Goal: Book appointment/travel/reservation

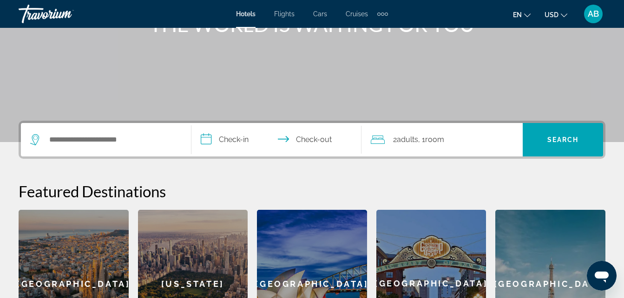
scroll to position [186, 0]
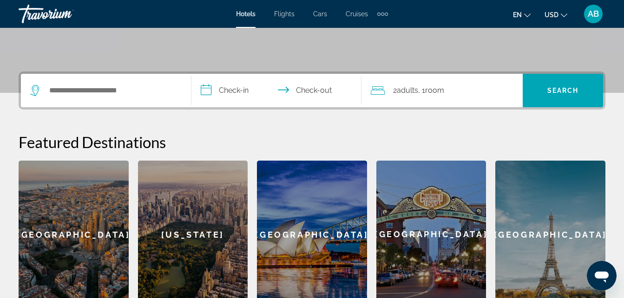
click at [384, 17] on div "Extra navigation items" at bounding box center [382, 14] width 11 height 14
click at [379, 13] on div "Extra navigation items" at bounding box center [378, 14] width 3 height 3
click at [547, 12] on span "USD" at bounding box center [551, 14] width 14 height 7
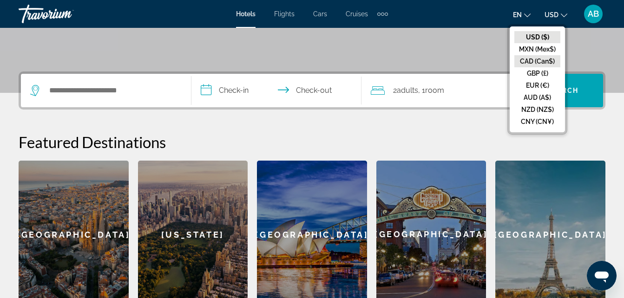
click at [529, 61] on button "CAD (Can$)" at bounding box center [537, 61] width 46 height 12
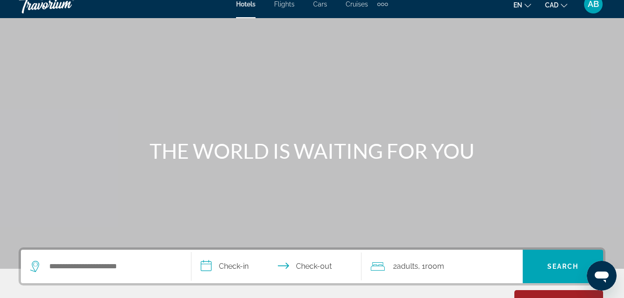
scroll to position [0, 0]
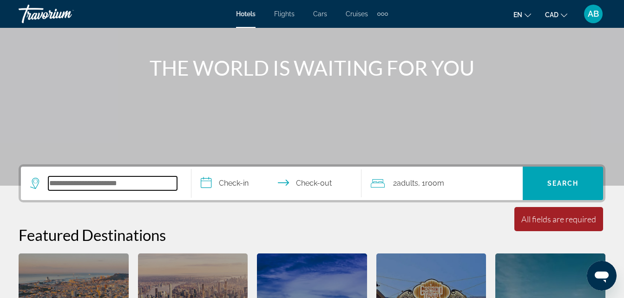
click at [123, 186] on input "Search hotel destination" at bounding box center [112, 183] width 129 height 14
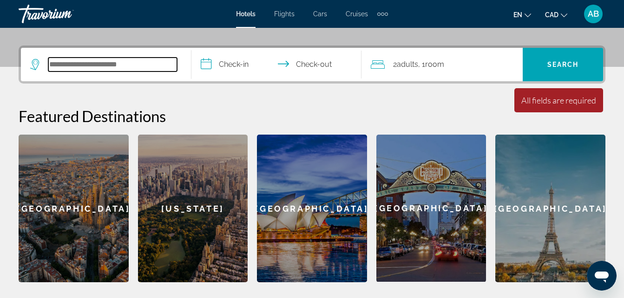
scroll to position [227, 0]
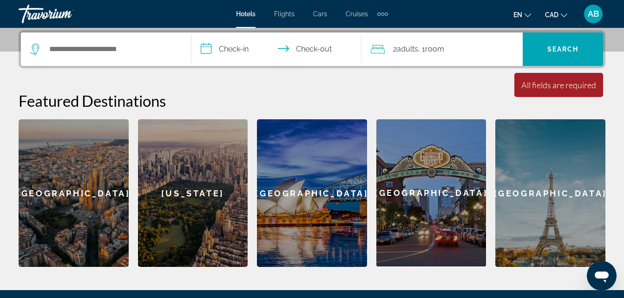
click at [241, 52] on input "**********" at bounding box center [278, 51] width 174 height 36
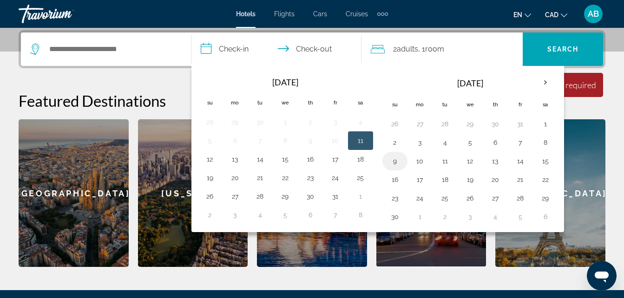
click at [395, 161] on button "9" at bounding box center [394, 161] width 15 height 13
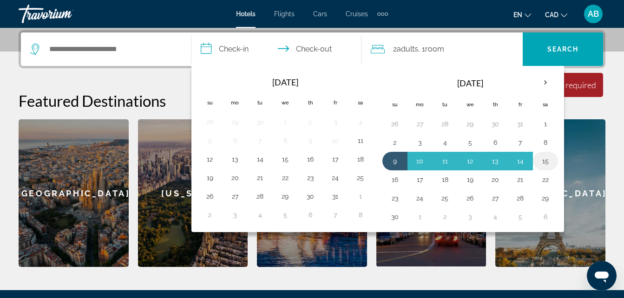
click at [543, 163] on button "15" at bounding box center [545, 161] width 15 height 13
type input "**********"
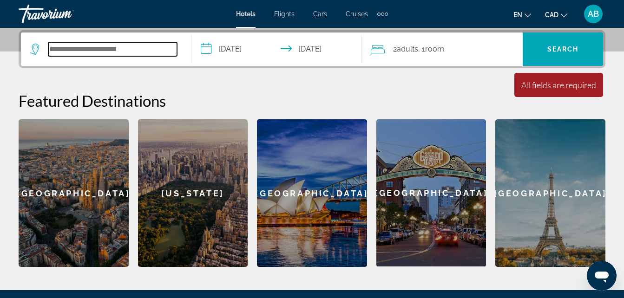
click at [125, 48] on input "Search hotel destination" at bounding box center [112, 49] width 129 height 14
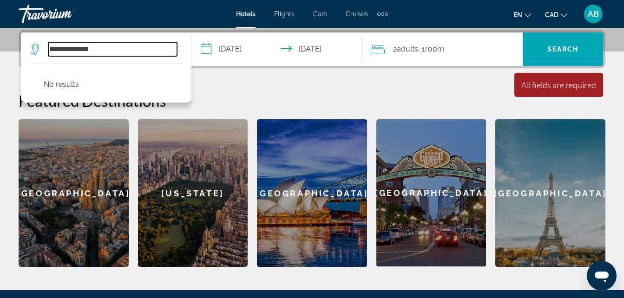
type input "**********"
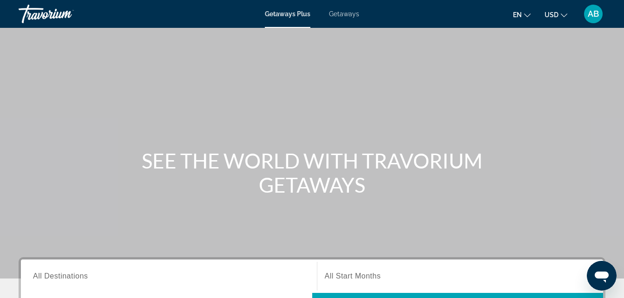
click at [552, 17] on span "USD" at bounding box center [551, 14] width 14 height 7
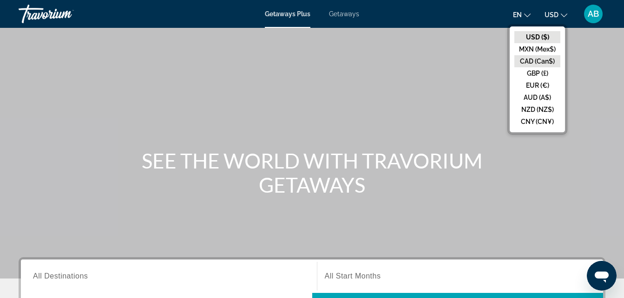
click at [528, 59] on button "CAD (Can$)" at bounding box center [537, 61] width 46 height 12
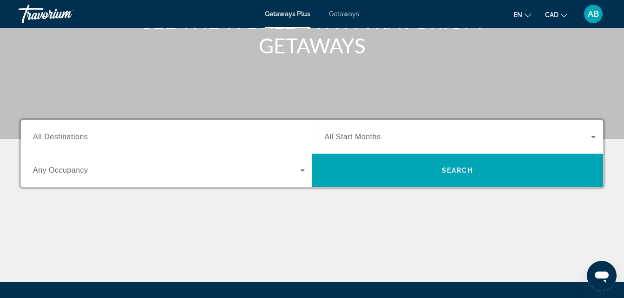
click at [97, 146] on div "Search widget" at bounding box center [169, 137] width 272 height 26
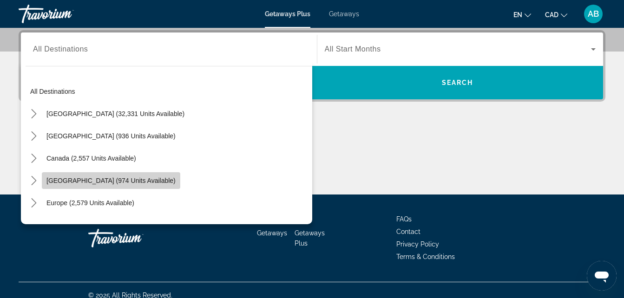
click at [145, 182] on span "Caribbean & Atlantic Islands (974 units available)" at bounding box center [110, 180] width 129 height 7
type input "**********"
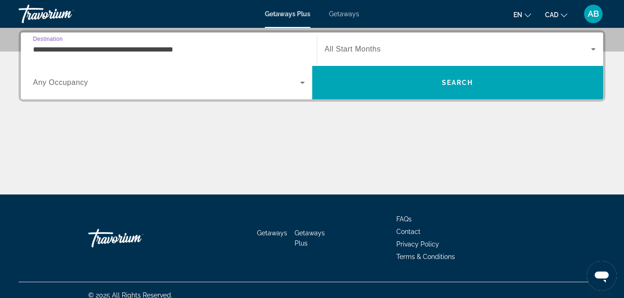
click at [362, 49] on span "All Start Months" at bounding box center [353, 49] width 56 height 8
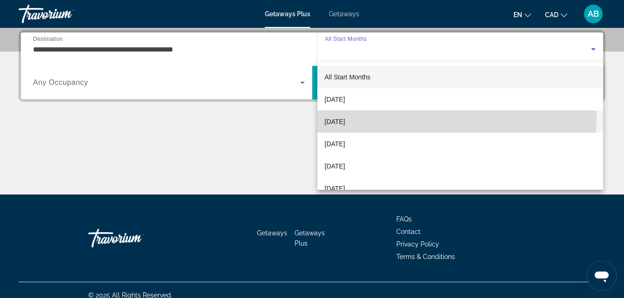
click at [345, 117] on span "November 2025" at bounding box center [335, 121] width 20 height 11
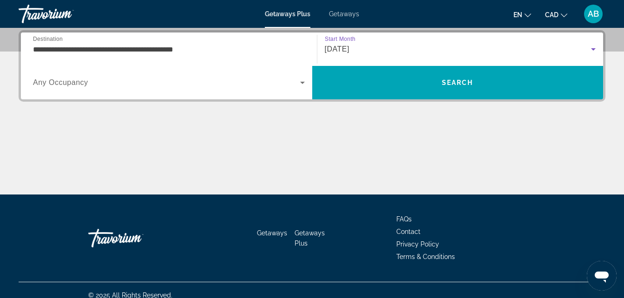
click at [183, 87] on span "Search widget" at bounding box center [166, 82] width 267 height 11
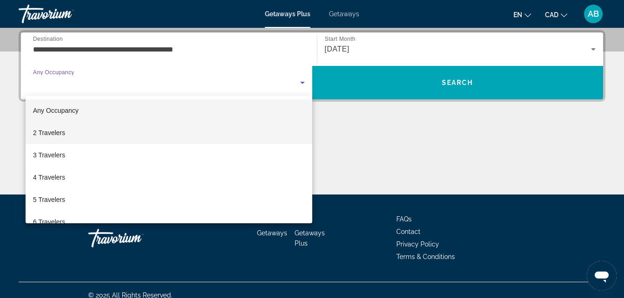
click at [179, 135] on mat-option "2 Travelers" at bounding box center [169, 133] width 287 height 22
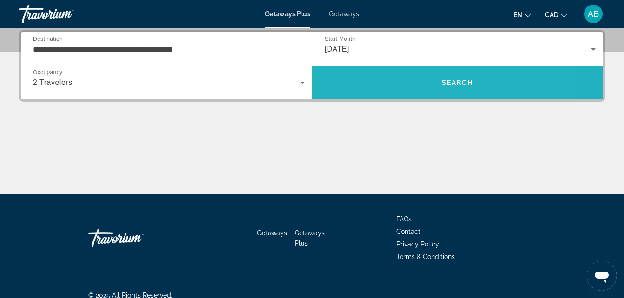
click at [353, 79] on span "Search" at bounding box center [457, 83] width 291 height 22
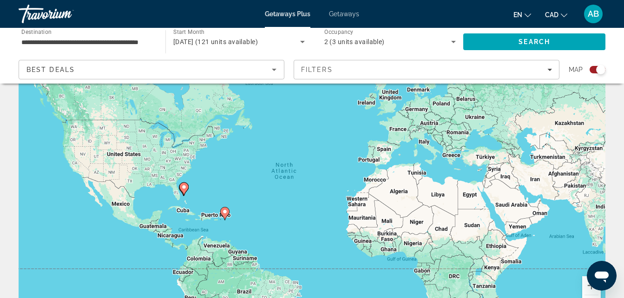
scroll to position [93, 0]
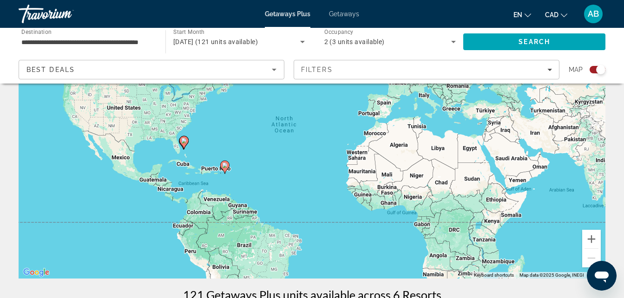
click at [224, 166] on image "Main content" at bounding box center [225, 166] width 6 height 6
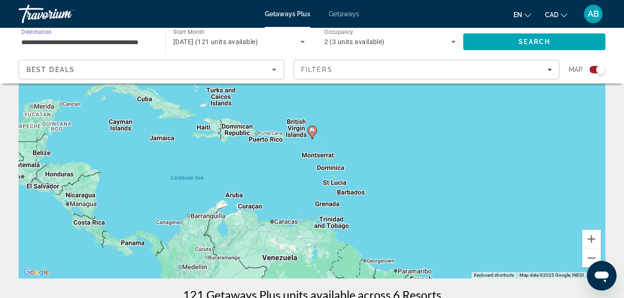
click at [123, 46] on input "**********" at bounding box center [87, 42] width 132 height 11
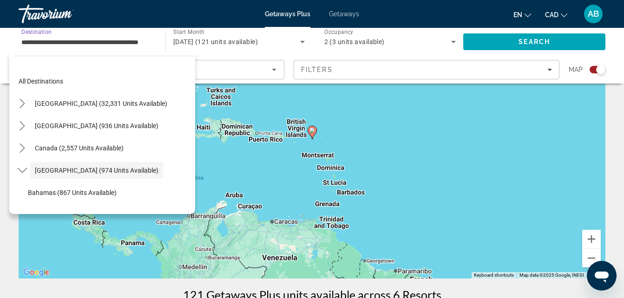
scroll to position [33, 0]
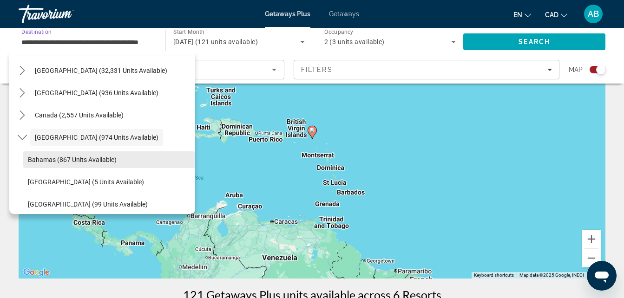
click at [101, 158] on span "Bahamas (867 units available)" at bounding box center [72, 159] width 89 height 7
type input "**********"
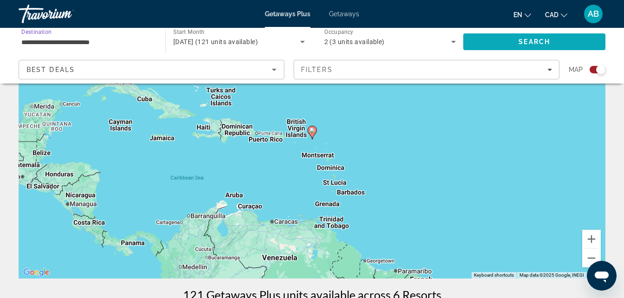
click at [521, 37] on span "Search" at bounding box center [534, 42] width 142 height 22
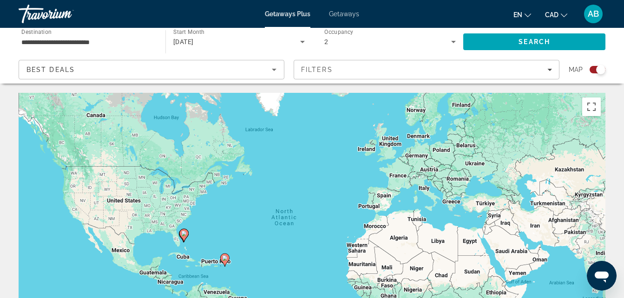
click at [217, 251] on div "To activate drag with keyboard, press Alt + Enter. Once in keyboard drag state,…" at bounding box center [312, 232] width 586 height 279
click at [181, 238] on gmp-advanced-marker "Main content" at bounding box center [183, 235] width 9 height 14
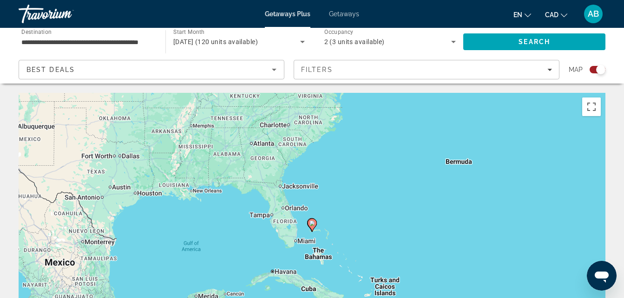
click at [314, 223] on image "Main content" at bounding box center [312, 224] width 6 height 6
type input "**********"
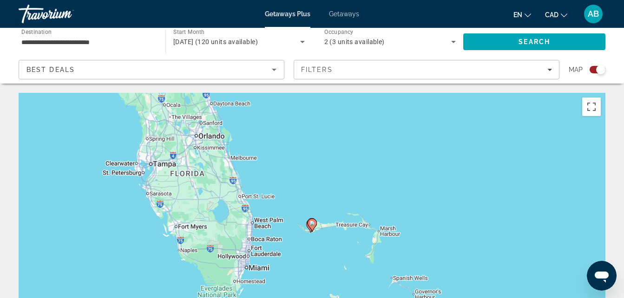
click at [314, 222] on image "Main content" at bounding box center [312, 224] width 6 height 6
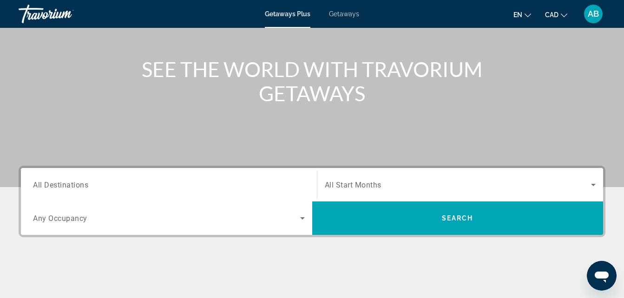
scroll to position [46, 0]
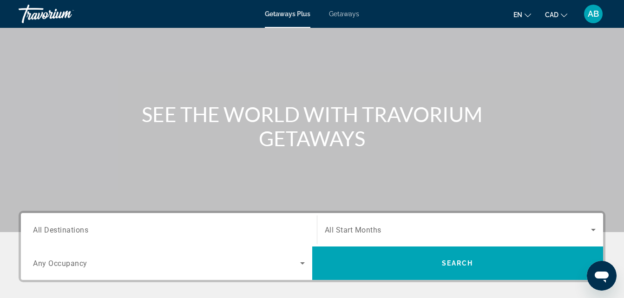
click at [336, 10] on div "Getaways Plus Getaways en English Español Français Italiano Português русский C…" at bounding box center [312, 14] width 624 height 24
click at [340, 16] on span "Getaways" at bounding box center [344, 13] width 30 height 7
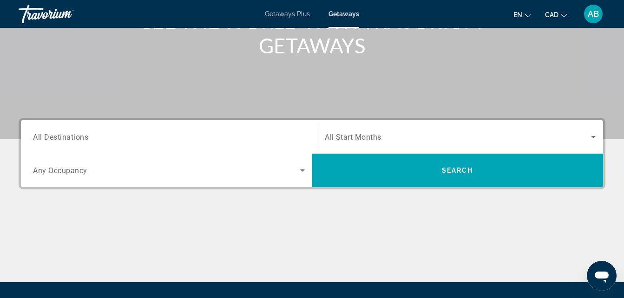
click at [204, 146] on div "Search widget" at bounding box center [169, 137] width 272 height 26
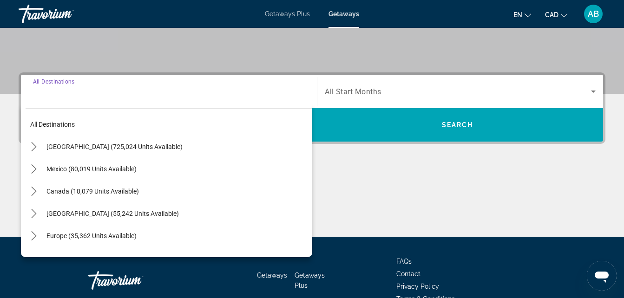
scroll to position [227, 0]
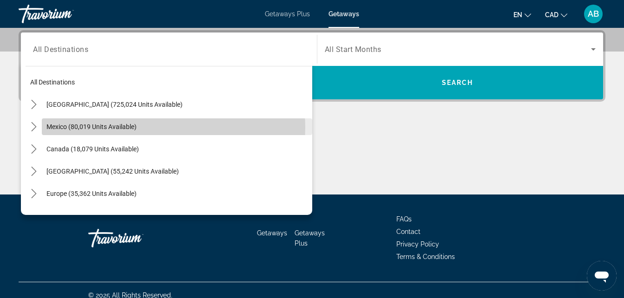
click at [152, 127] on span "Select destination: Mexico (80,019 units available)" at bounding box center [177, 127] width 270 height 22
type input "**********"
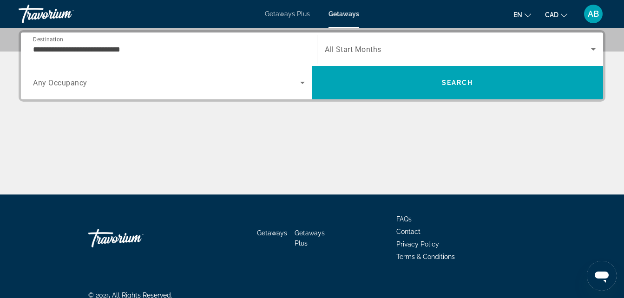
click at [126, 88] on div "Search widget" at bounding box center [169, 83] width 272 height 26
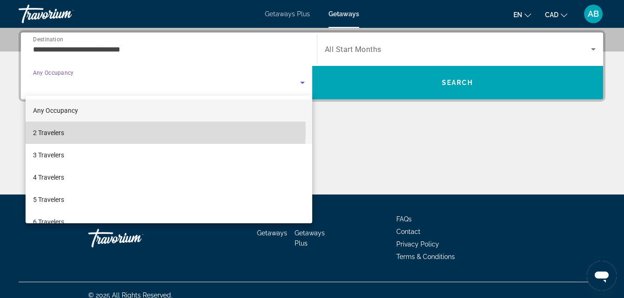
click at [108, 130] on mat-option "2 Travelers" at bounding box center [169, 133] width 287 height 22
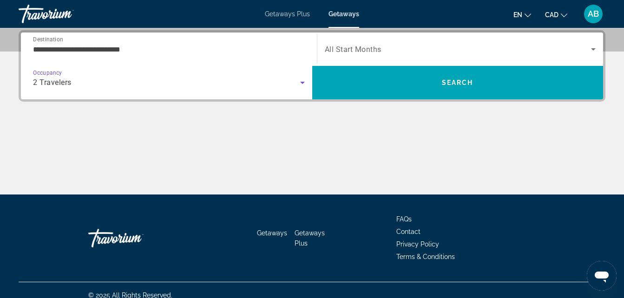
click at [350, 57] on div "Search widget" at bounding box center [460, 49] width 271 height 26
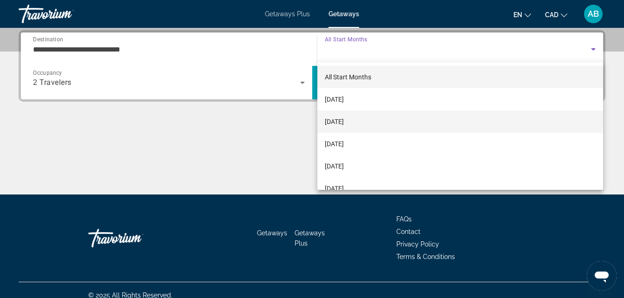
click at [344, 124] on span "November 2025" at bounding box center [334, 121] width 19 height 11
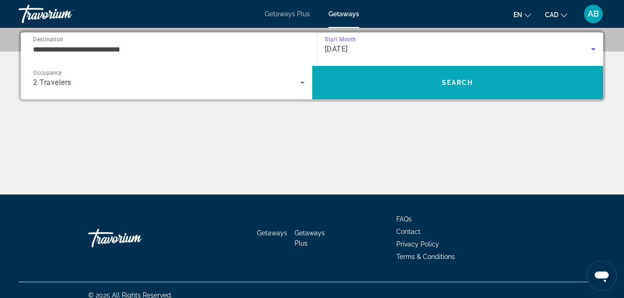
click at [387, 80] on span "Search" at bounding box center [457, 83] width 291 height 22
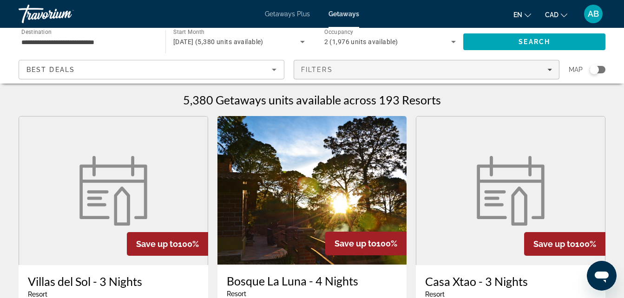
click at [348, 74] on span "Filters" at bounding box center [426, 70] width 265 height 22
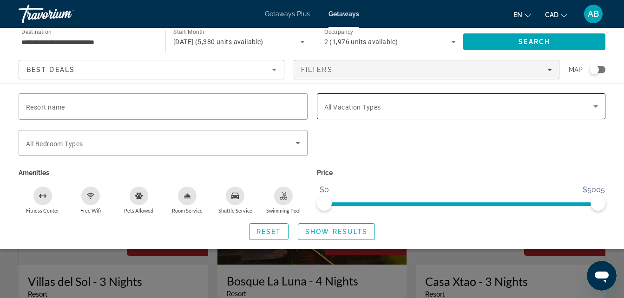
click at [348, 106] on span "All Vacation Types" at bounding box center [352, 107] width 57 height 7
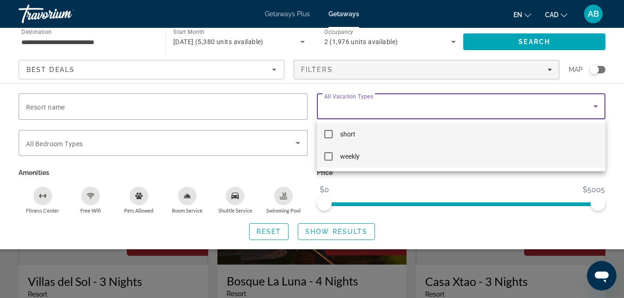
click at [352, 154] on span "weekly" at bounding box center [350, 156] width 20 height 11
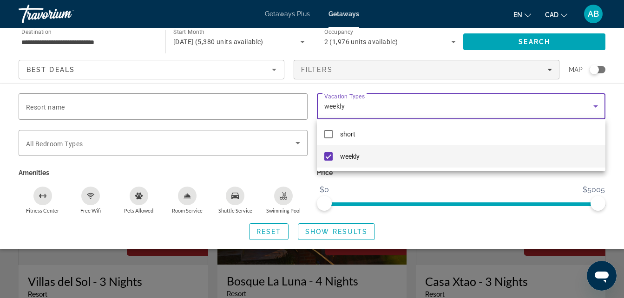
click at [383, 186] on div at bounding box center [312, 149] width 624 height 298
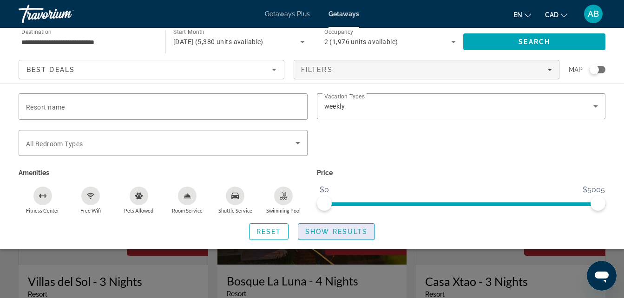
click at [325, 230] on span "Show Results" at bounding box center [336, 231] width 62 height 7
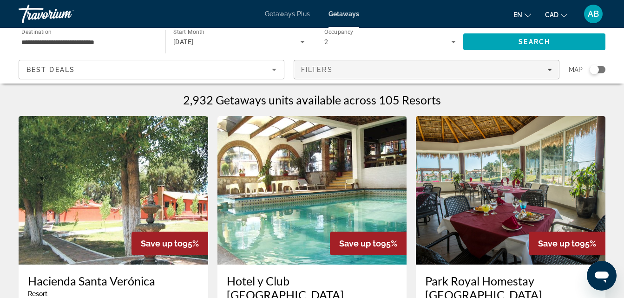
click at [346, 71] on div "Filters" at bounding box center [426, 69] width 251 height 7
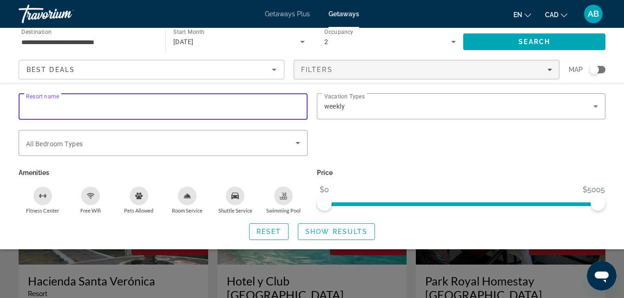
click at [105, 111] on input "Resort name" at bounding box center [163, 106] width 274 height 11
type input "**********"
click at [521, 33] on span "Search" at bounding box center [534, 42] width 142 height 22
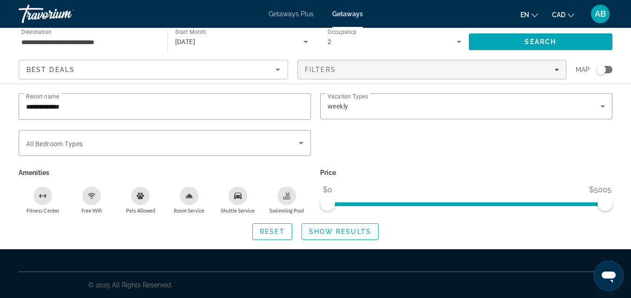
click at [320, 227] on span "Search widget" at bounding box center [340, 232] width 76 height 22
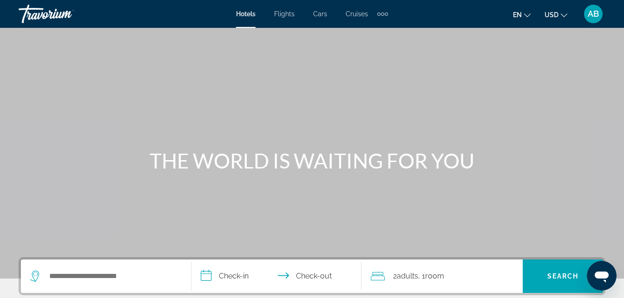
click at [378, 13] on div "Extra navigation items" at bounding box center [378, 14] width 3 height 3
click at [177, 111] on div "Main content" at bounding box center [312, 139] width 624 height 279
